Goal: Task Accomplishment & Management: Complete application form

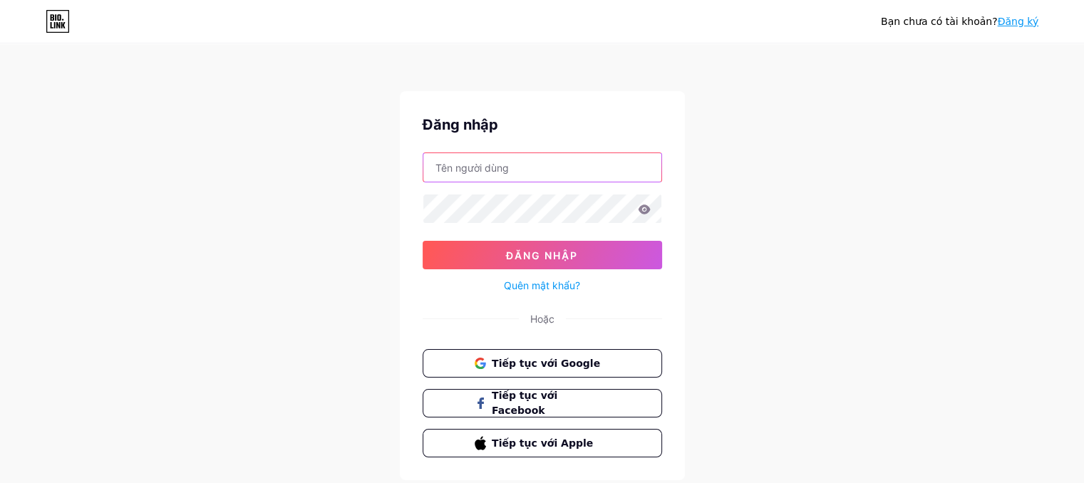
click at [553, 169] on input "text" at bounding box center [542, 167] width 238 height 29
click at [512, 163] on input "text" at bounding box center [542, 167] width 238 height 29
click at [646, 206] on icon at bounding box center [644, 209] width 12 height 9
click at [548, 172] on input "text" at bounding box center [542, 167] width 238 height 29
click at [471, 354] on button "Tiếp tục với Google" at bounding box center [541, 363] width 243 height 29
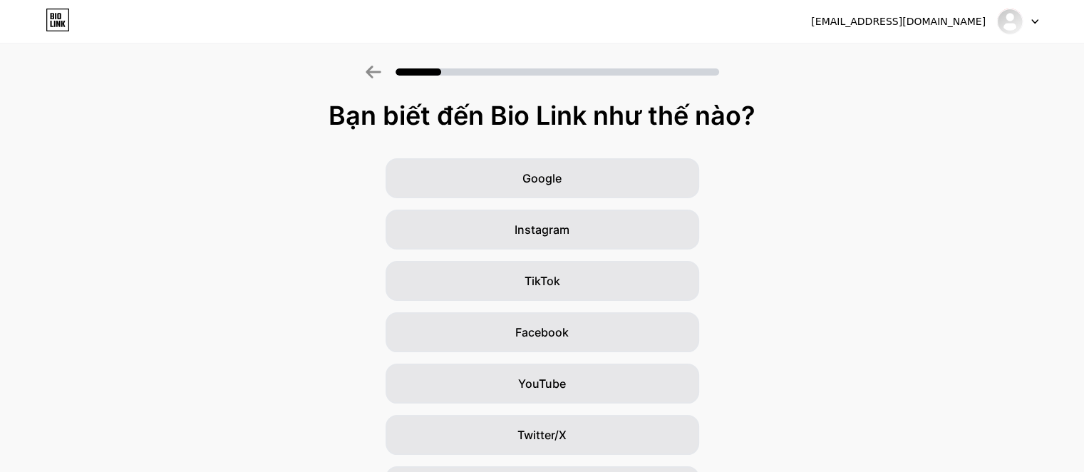
scroll to position [7, 0]
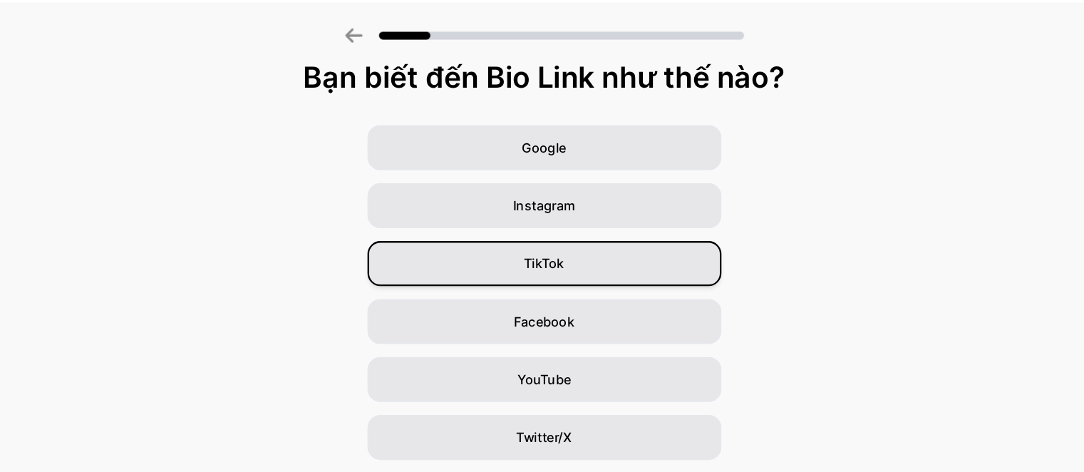
click at [609, 274] on div "TikTok" at bounding box center [543, 274] width 314 height 40
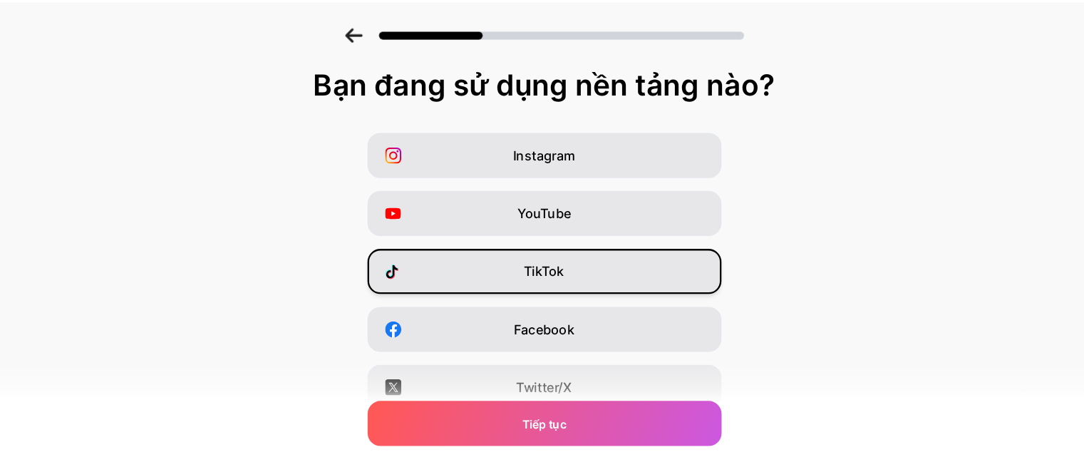
click at [579, 285] on div "TikTok" at bounding box center [543, 281] width 314 height 40
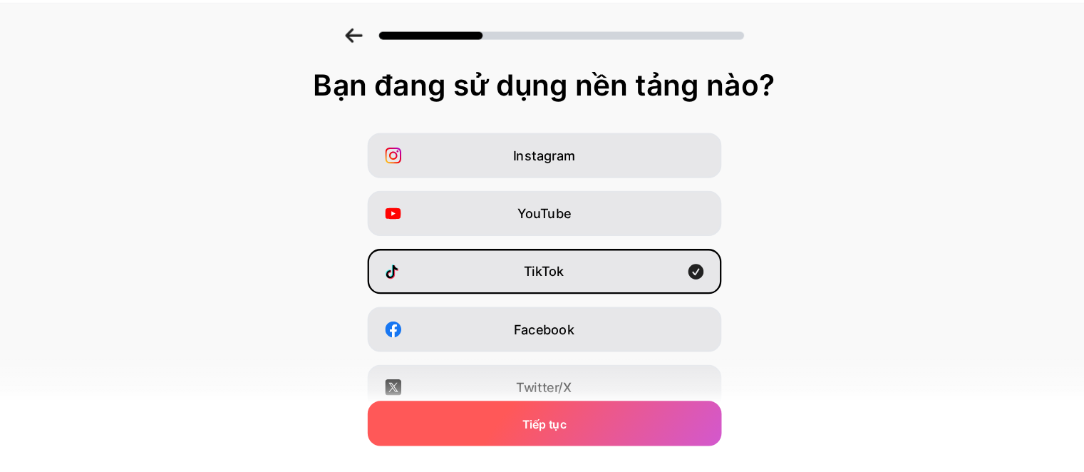
click at [621, 418] on div "Tiếp tục" at bounding box center [543, 416] width 314 height 40
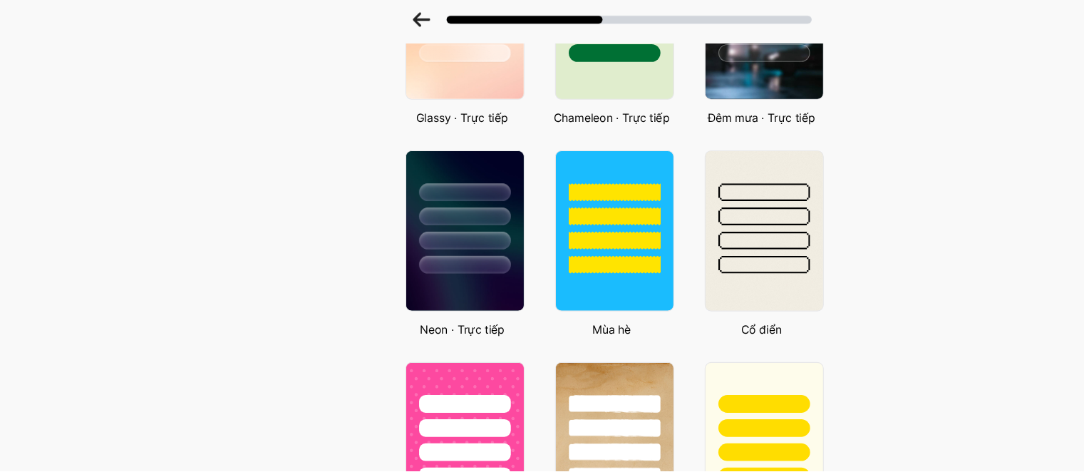
scroll to position [539, 0]
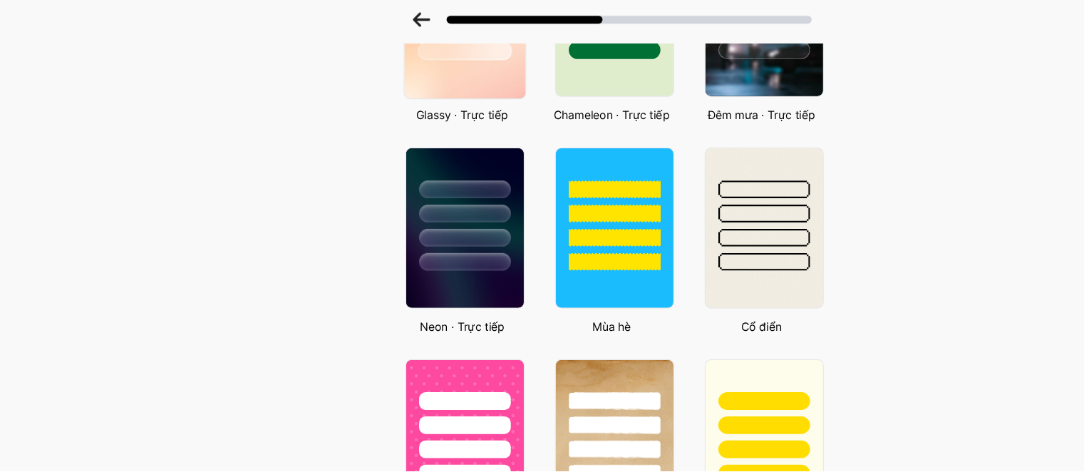
click at [423, 130] on img at bounding box center [411, 68] width 107 height 145
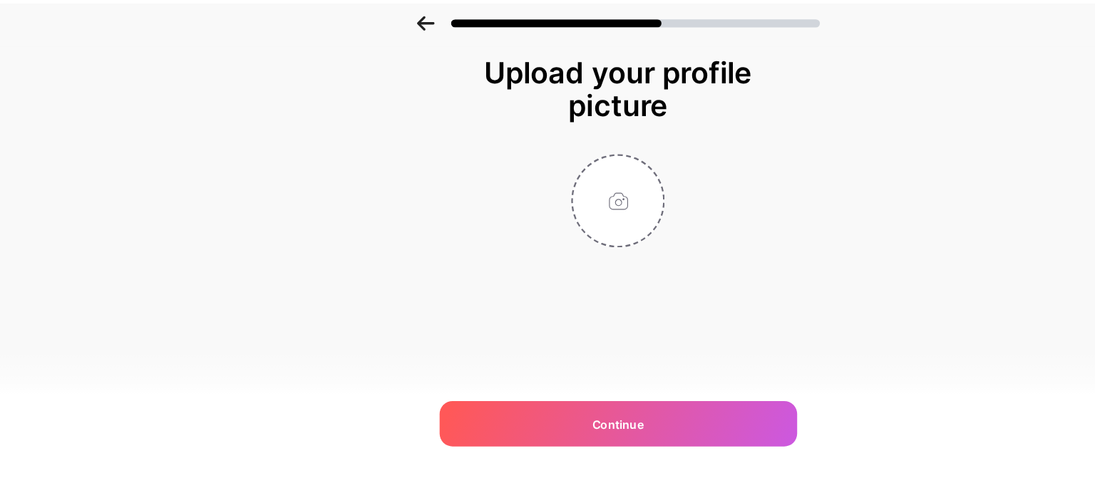
scroll to position [0, 0]
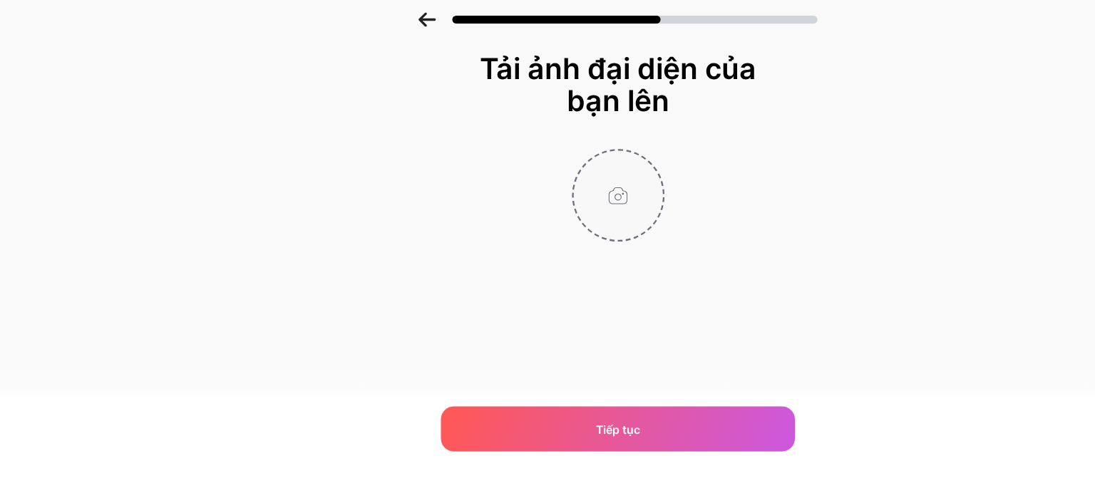
click at [558, 223] on input "file" at bounding box center [547, 227] width 79 height 79
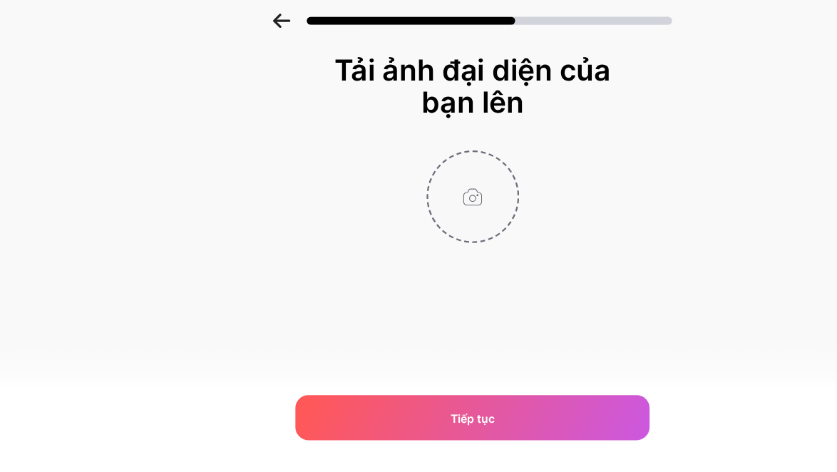
click at [418, 214] on input "file" at bounding box center [418, 227] width 79 height 79
type input "C:\fakepath\1.jpg"
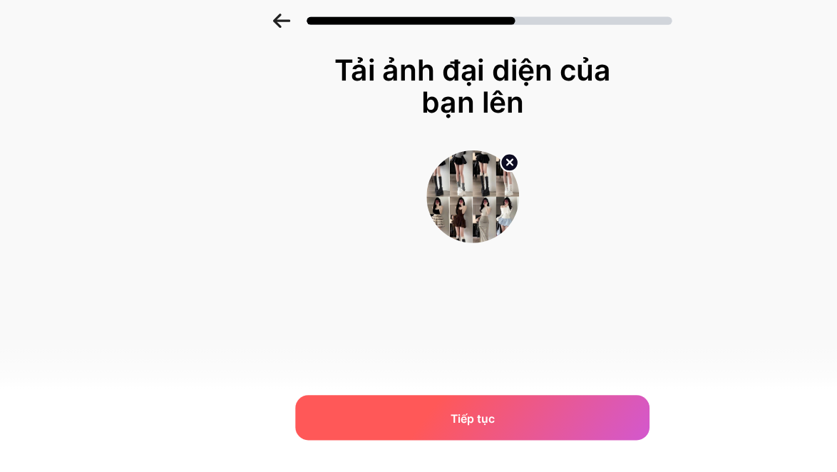
click at [425, 416] on span "Tiếp tục" at bounding box center [418, 423] width 39 height 15
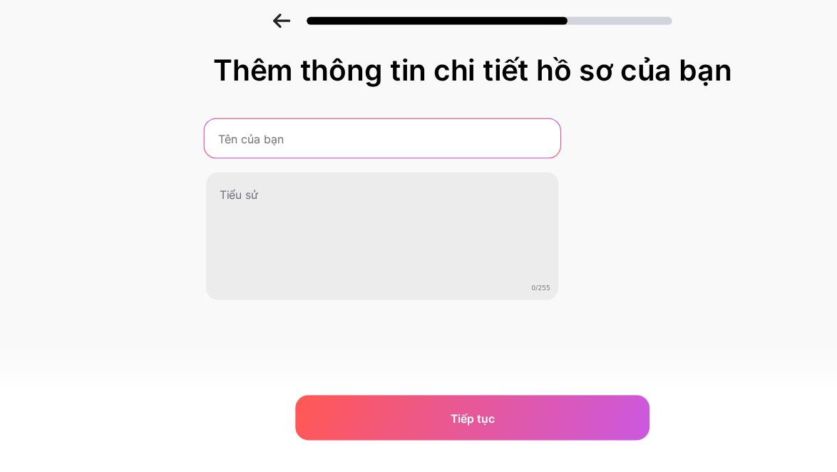
click at [420, 181] on input "text" at bounding box center [337, 176] width 315 height 34
type input "đồ xinggg"
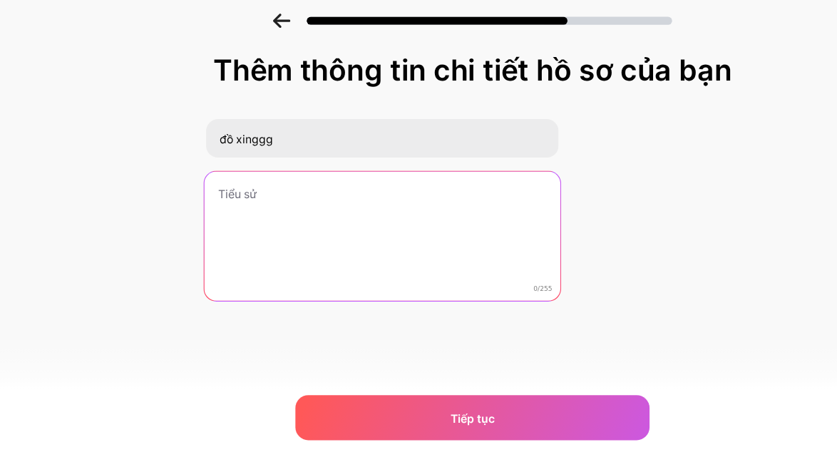
click at [303, 228] on textarea at bounding box center [337, 263] width 315 height 116
type textarea "thiên đường, đồ xinh giá hạt giẻ"
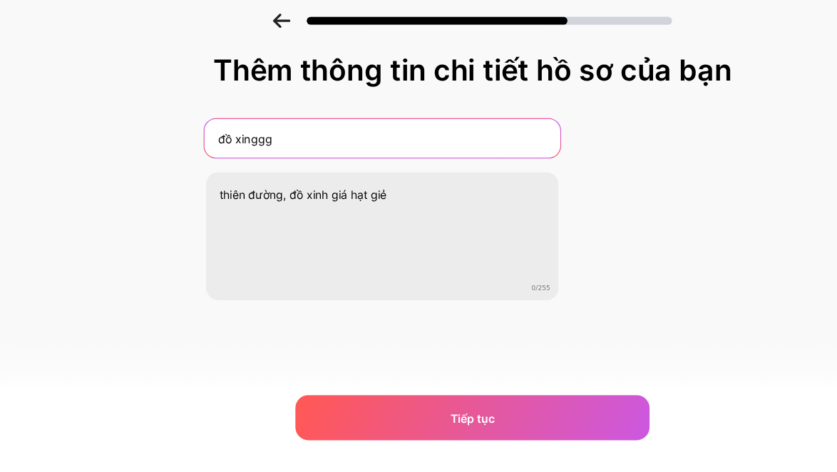
click at [284, 164] on input "đồ xinggg" at bounding box center [337, 176] width 315 height 34
click at [292, 175] on input "đồ xinggg" at bounding box center [338, 176] width 312 height 34
paste input "✨"
drag, startPoint x: 240, startPoint y: 172, endPoint x: 248, endPoint y: 172, distance: 7.8
click at [248, 172] on input "đồ xinggg ✨" at bounding box center [337, 176] width 315 height 34
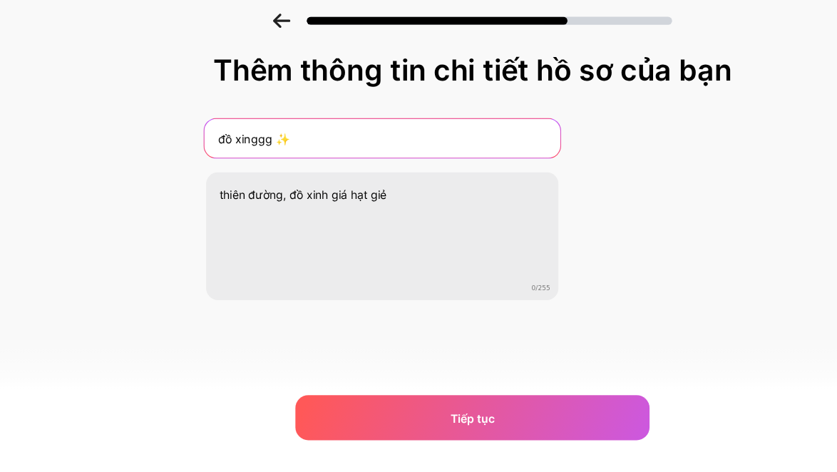
click at [248, 172] on input "đồ xinggg ✨" at bounding box center [337, 176] width 315 height 34
click at [245, 174] on input "đồ xinggg ✨" at bounding box center [337, 176] width 315 height 34
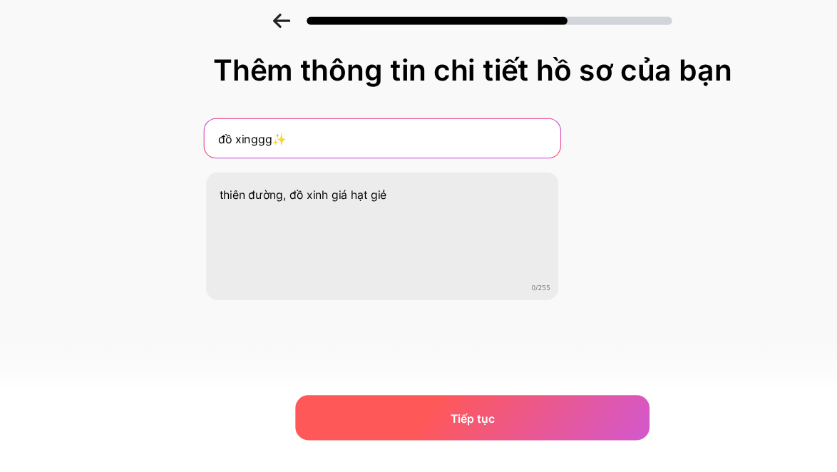
type input "đồ xinggg✨"
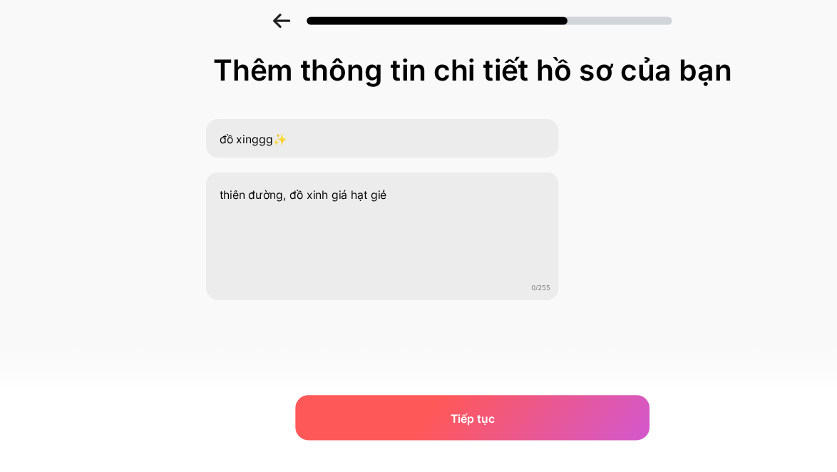
click at [304, 428] on div "Tiếp tục" at bounding box center [419, 423] width 314 height 40
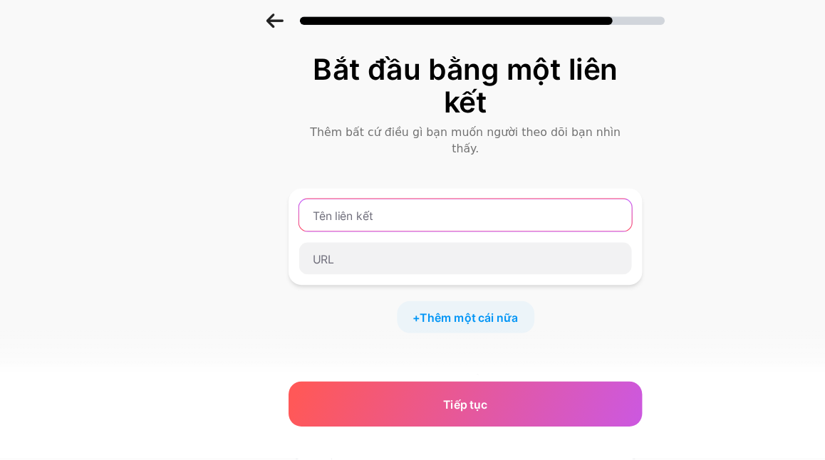
click at [336, 232] on input "text" at bounding box center [412, 244] width 295 height 29
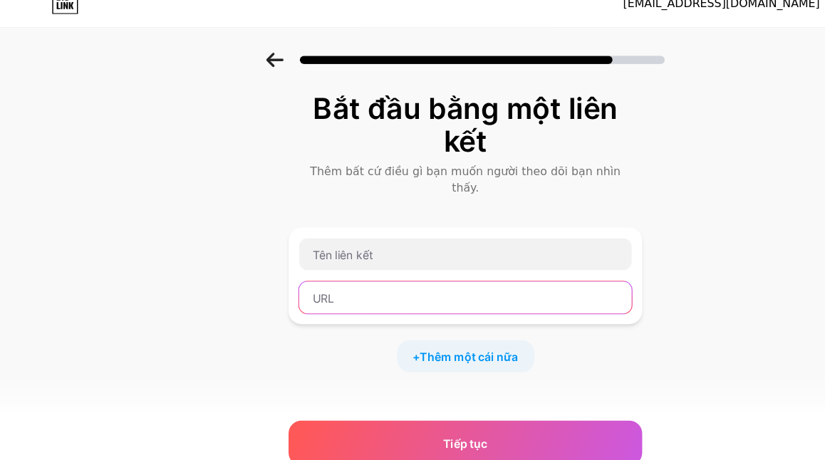
click at [294, 269] on input "text" at bounding box center [412, 283] width 295 height 29
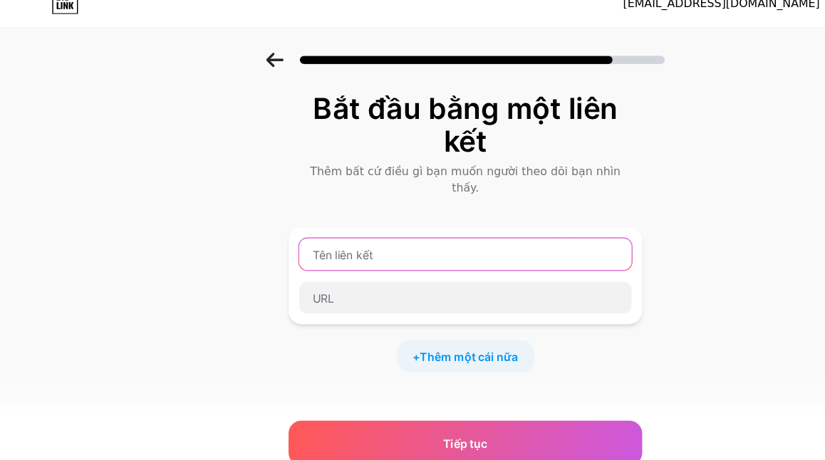
click at [310, 237] on input "text" at bounding box center [412, 244] width 295 height 29
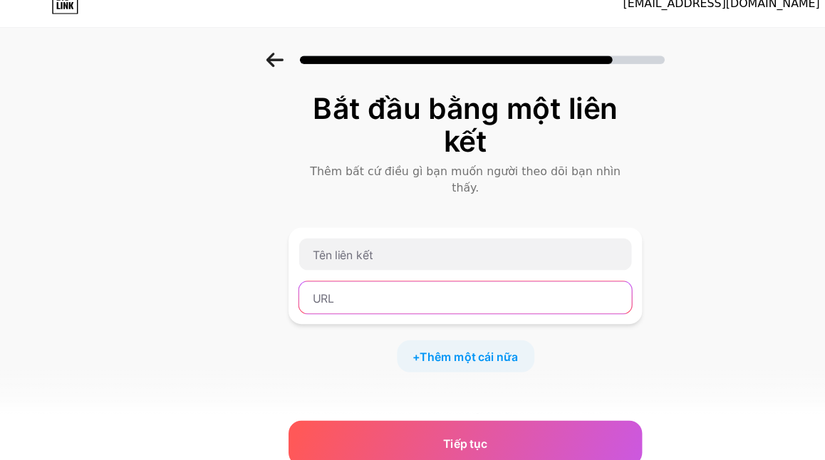
click at [351, 269] on input "text" at bounding box center [412, 283] width 295 height 29
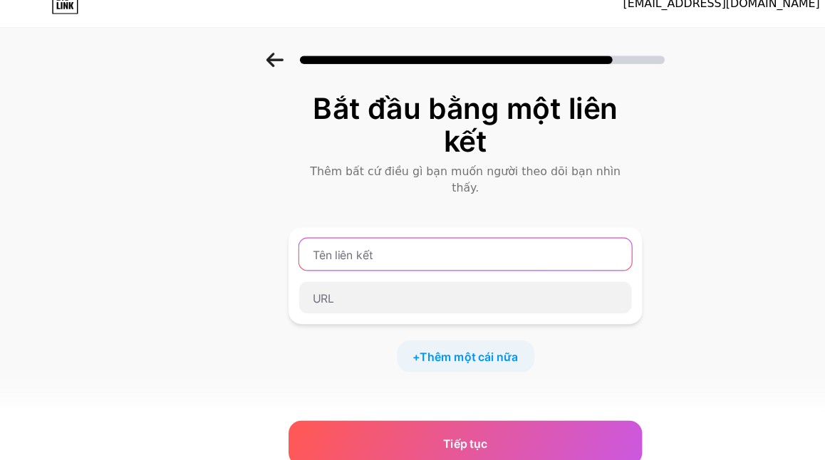
click at [350, 232] on input "text" at bounding box center [412, 244] width 295 height 29
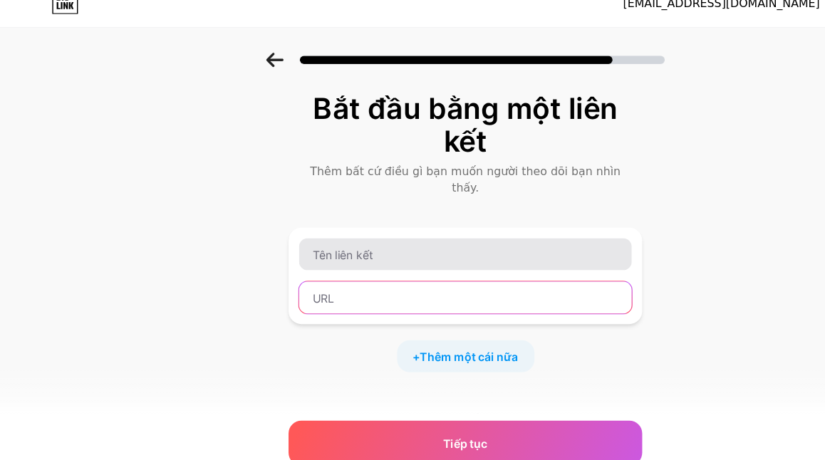
drag, startPoint x: 334, startPoint y: 258, endPoint x: 344, endPoint y: 236, distance: 24.2
click at [344, 236] on div at bounding box center [412, 263] width 296 height 68
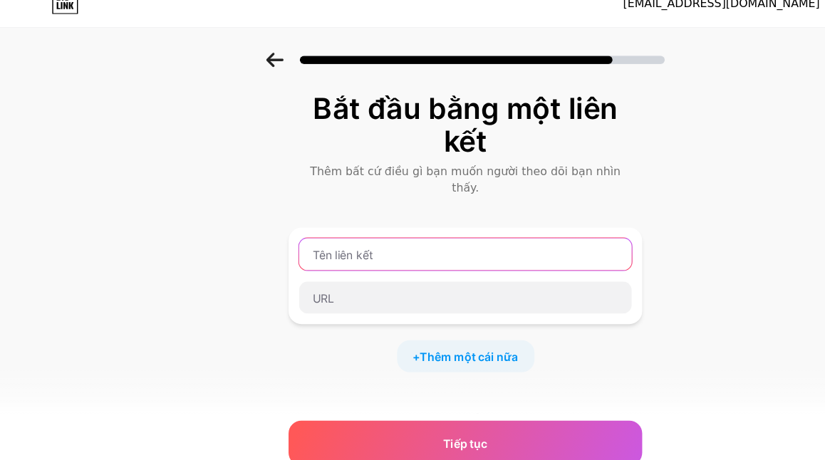
click at [344, 236] on input "text" at bounding box center [412, 244] width 295 height 29
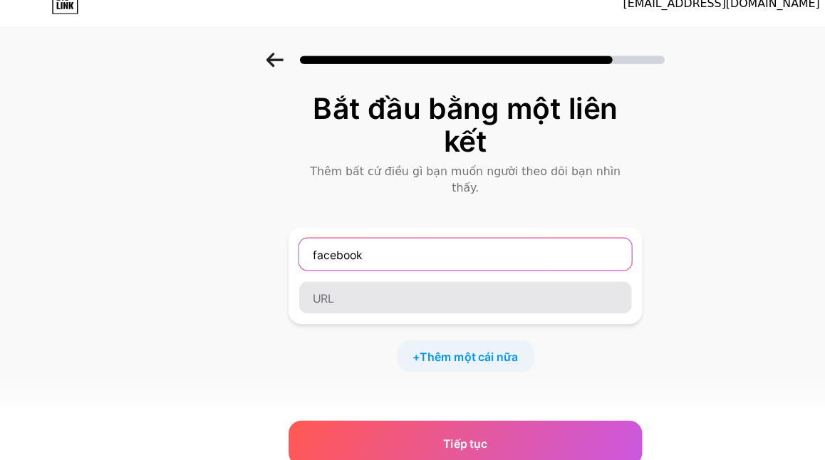
type input "facebook"
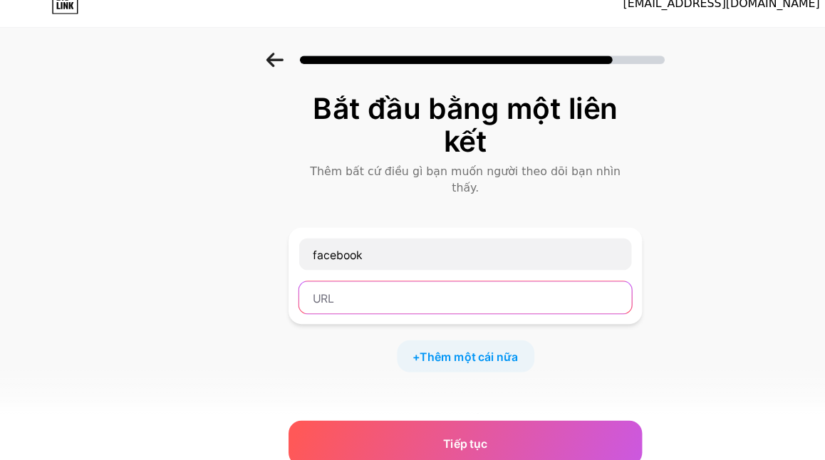
click at [341, 277] on input "text" at bounding box center [412, 283] width 295 height 29
click at [435, 269] on input "text" at bounding box center [412, 283] width 295 height 29
paste input "https://www.facebook.com/profile.php?id=61567145923435"
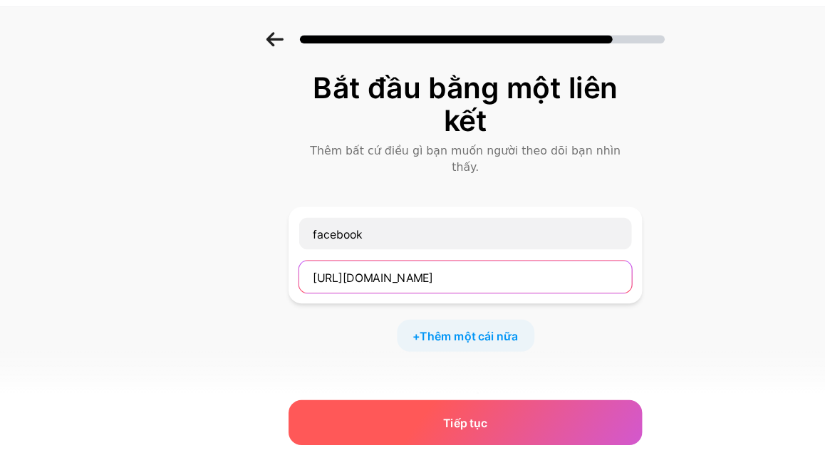
type input "https://www.facebook.com/profile.php?id=61567145923435"
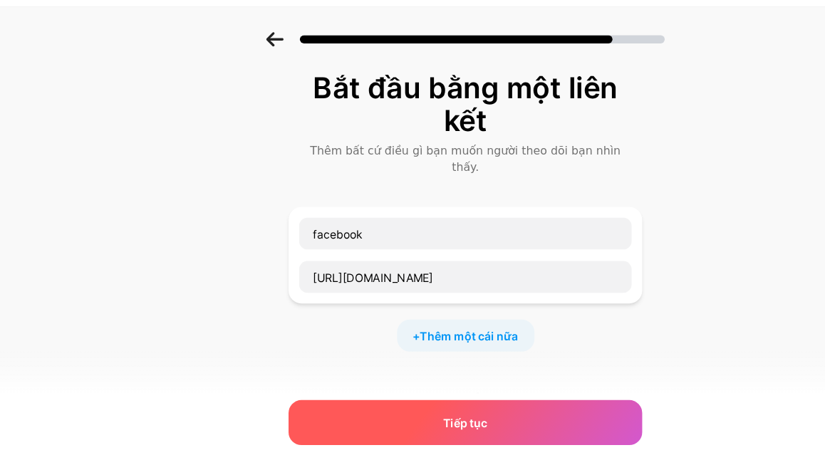
scroll to position [0, 0]
click at [420, 410] on font "Tiếp tục" at bounding box center [412, 412] width 39 height 12
click at [448, 408] on div "Tiếp tục" at bounding box center [413, 412] width 314 height 40
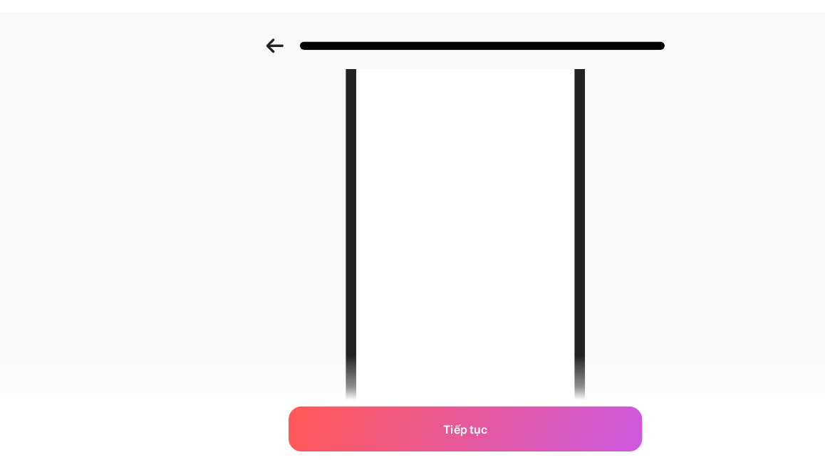
scroll to position [125, 0]
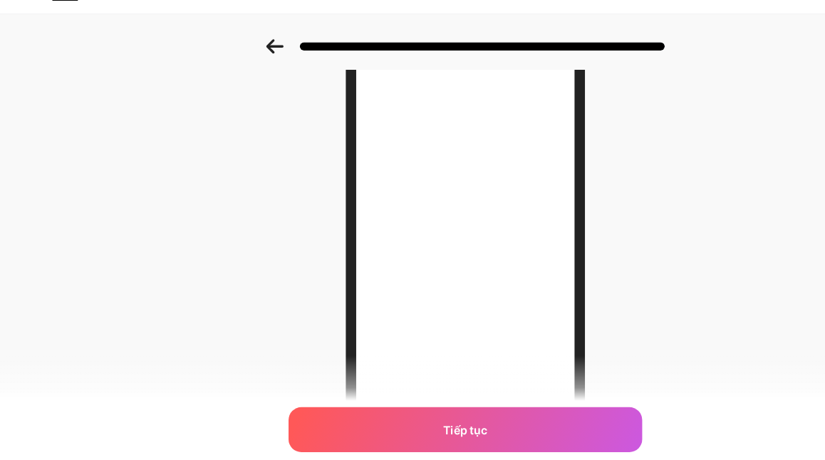
click at [89, 98] on div "Trông đẹp quá! Tiếp tục" at bounding box center [412, 237] width 825 height 594
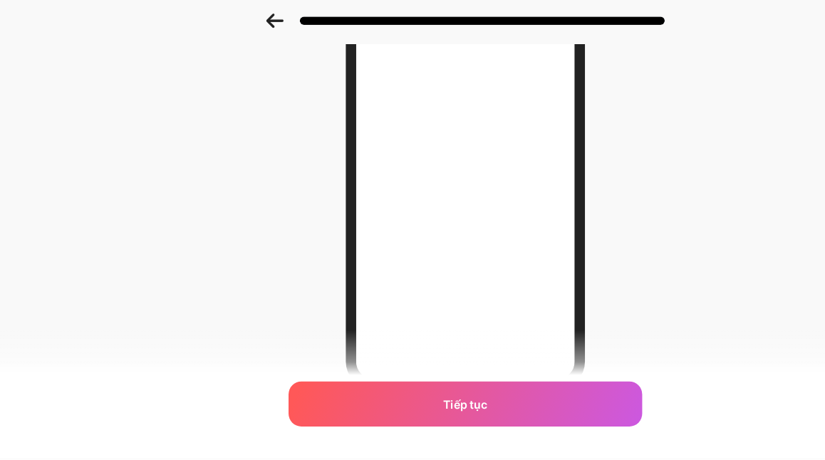
scroll to position [189, 0]
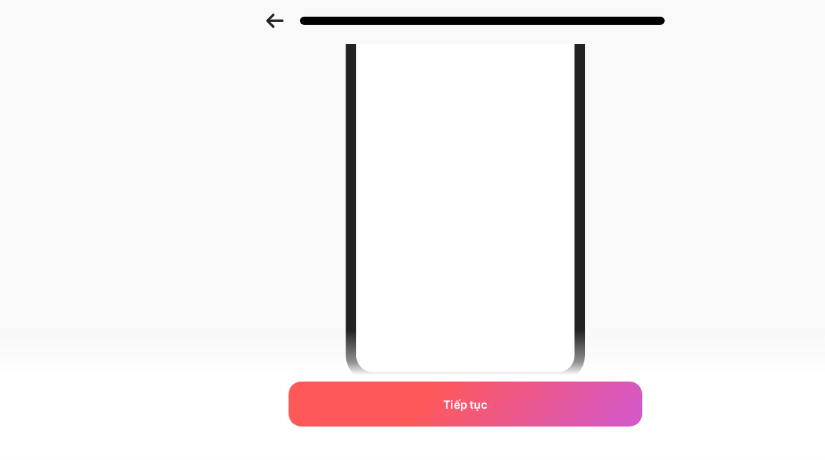
click at [381, 418] on div "Tiếp tục" at bounding box center [413, 412] width 314 height 40
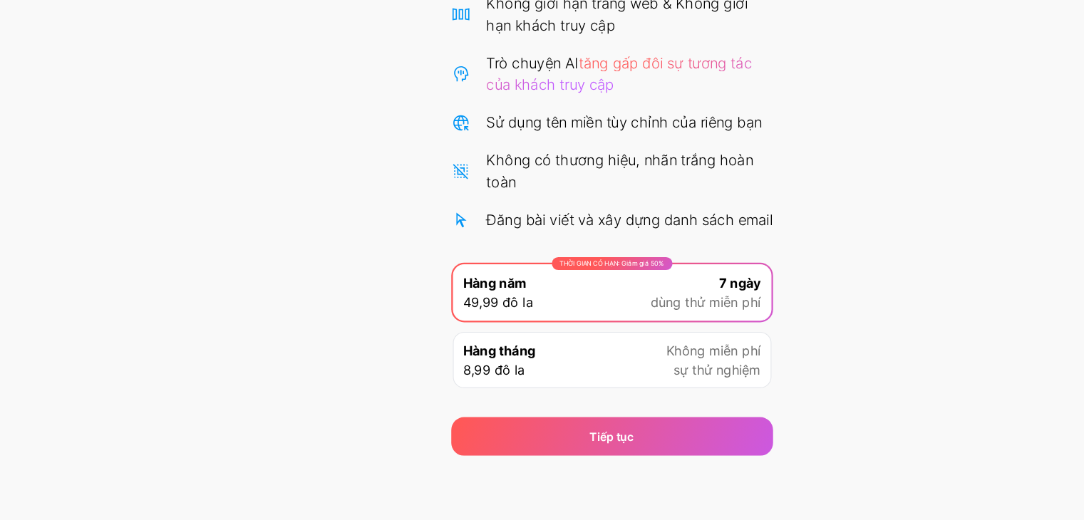
scroll to position [130, 0]
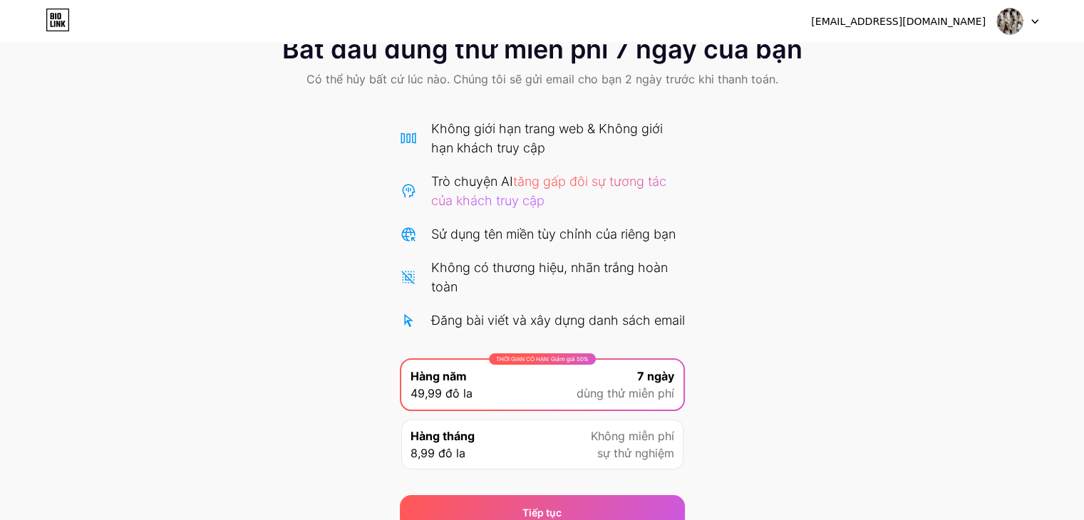
scroll to position [25, 0]
